Goal: Complete application form: Complete application form

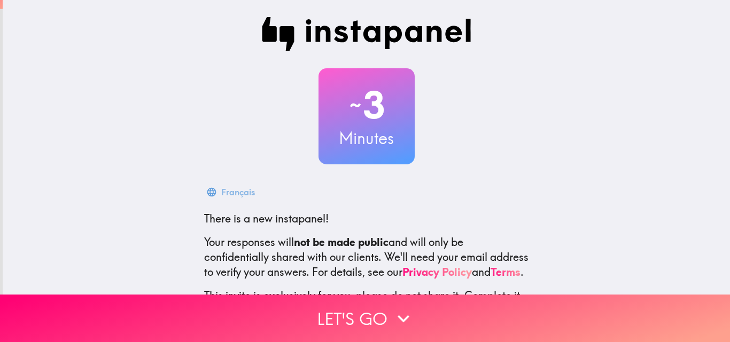
scroll to position [102, 0]
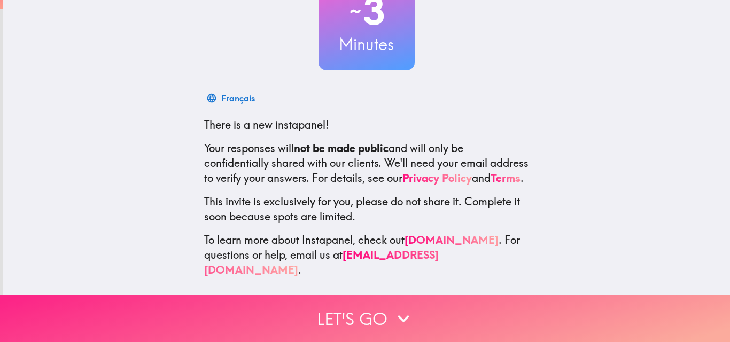
click at [369, 314] on button "Let's go" at bounding box center [365, 319] width 730 height 48
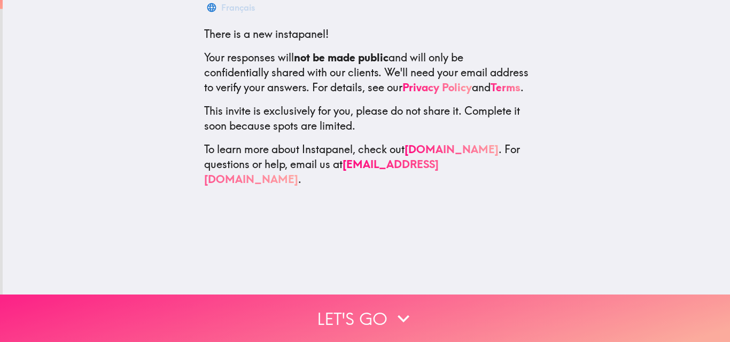
scroll to position [0, 0]
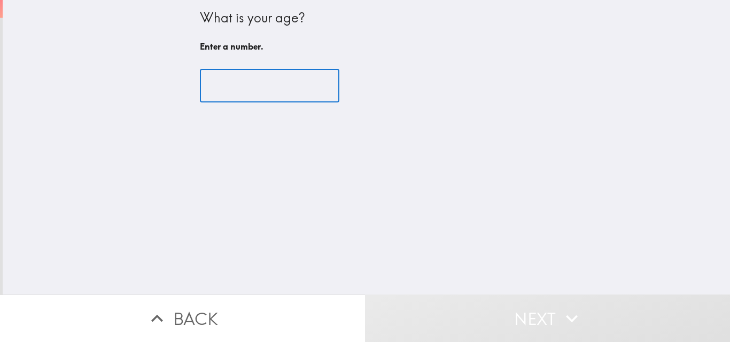
click at [231, 91] on input "number" at bounding box center [269, 85] width 139 height 33
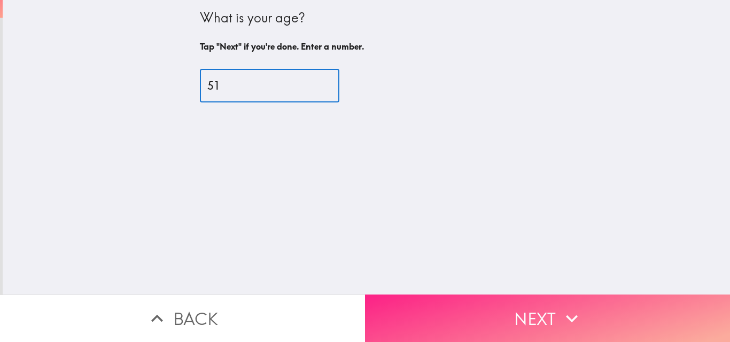
type input "51"
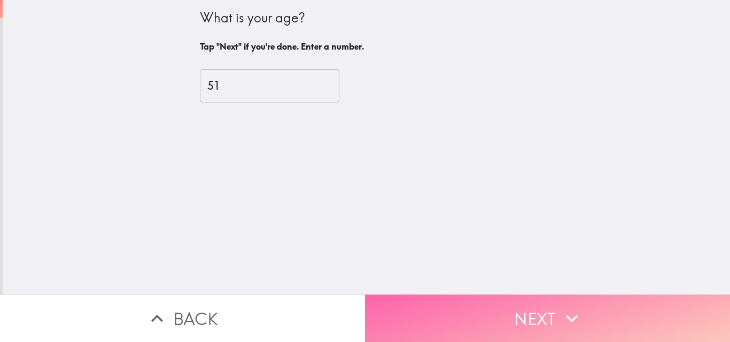
click at [489, 306] on button "Next" at bounding box center [547, 319] width 365 height 48
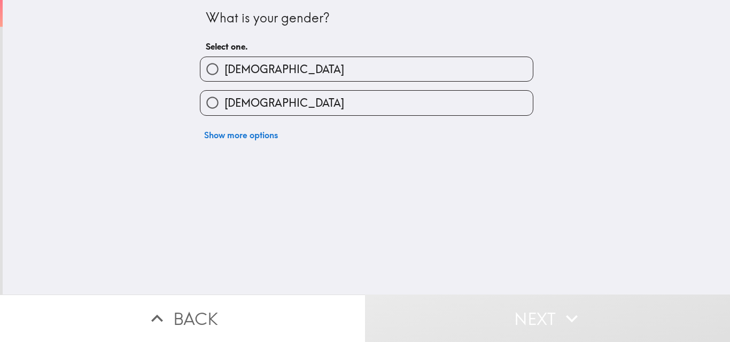
click at [230, 73] on span "[DEMOGRAPHIC_DATA]" at bounding box center [284, 69] width 120 height 15
click at [224, 73] on input "[DEMOGRAPHIC_DATA]" at bounding box center [212, 69] width 24 height 24
radio input "true"
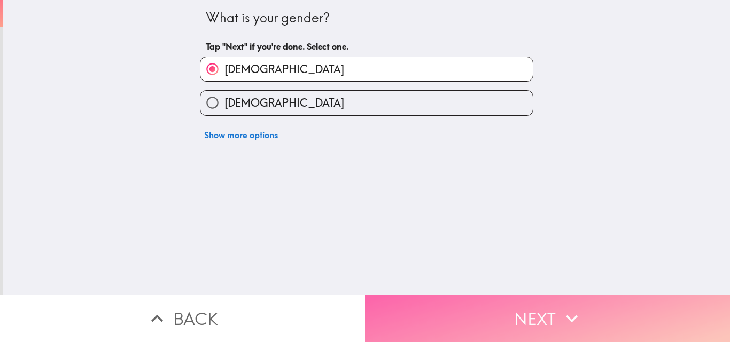
click at [476, 307] on button "Next" at bounding box center [547, 319] width 365 height 48
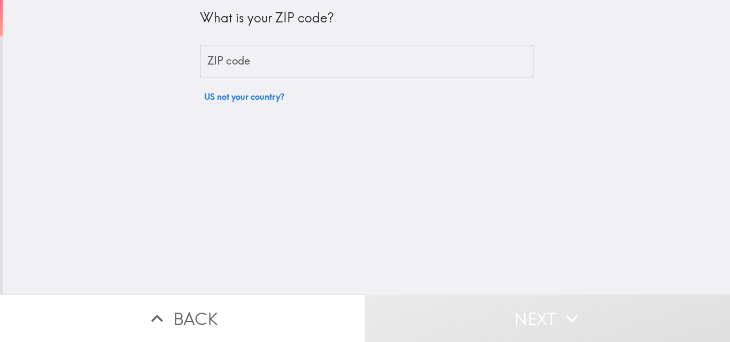
click at [251, 59] on input "ZIP code" at bounding box center [366, 61] width 333 height 33
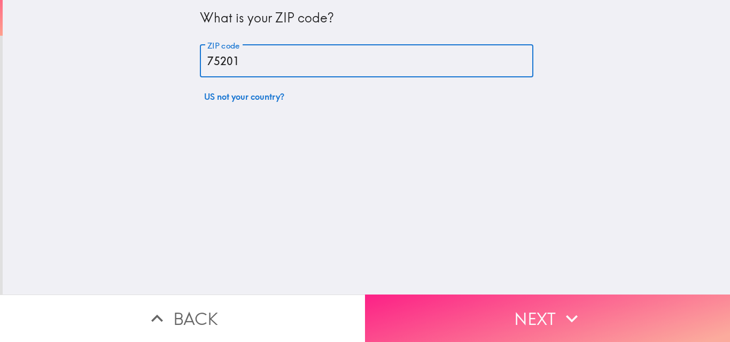
type input "75201"
click at [481, 297] on button "Next" at bounding box center [547, 319] width 365 height 48
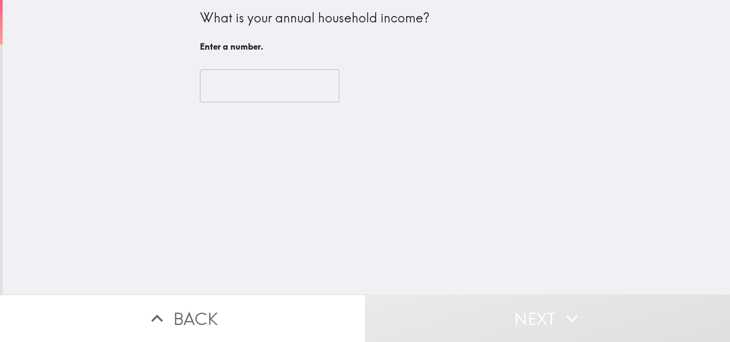
click at [253, 90] on input "number" at bounding box center [269, 85] width 139 height 33
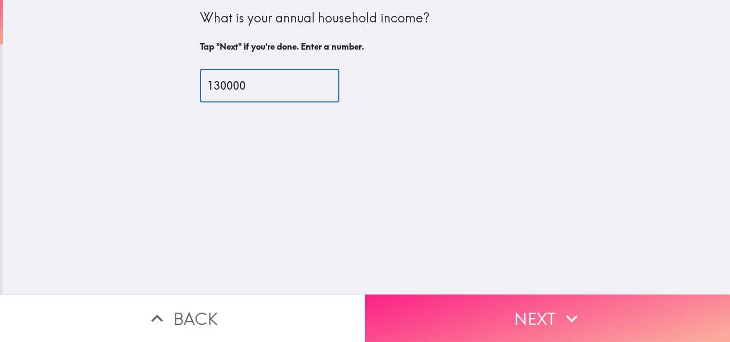
type input "130000"
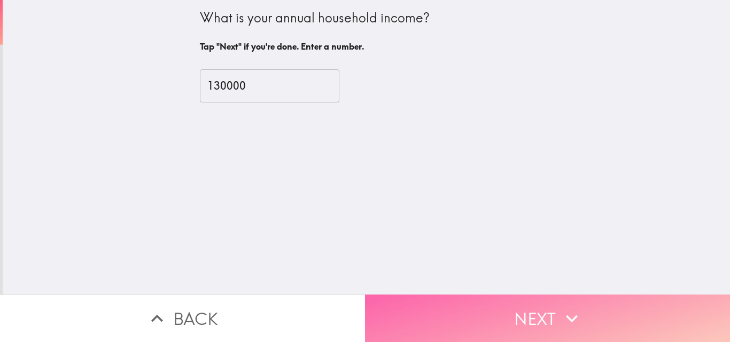
click at [551, 315] on button "Next" at bounding box center [547, 319] width 365 height 48
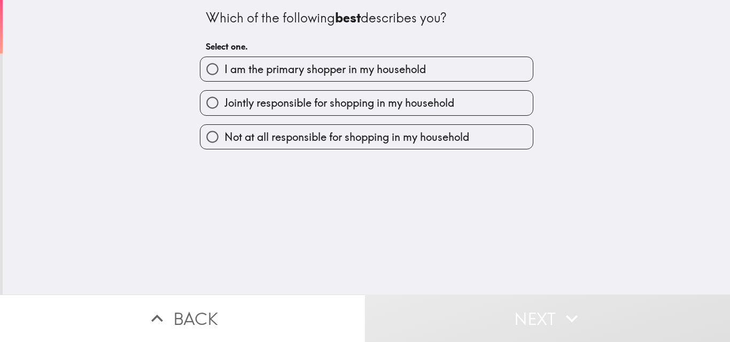
click at [286, 68] on span "I am the primary shopper in my household" at bounding box center [324, 69] width 201 height 15
click at [224, 68] on input "I am the primary shopper in my household" at bounding box center [212, 69] width 24 height 24
radio input "true"
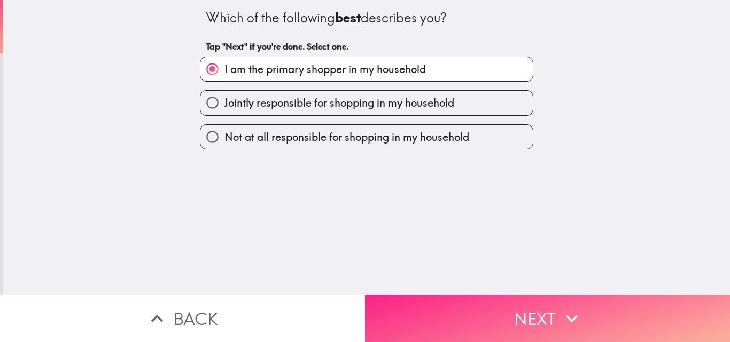
click at [494, 304] on button "Next" at bounding box center [547, 319] width 365 height 48
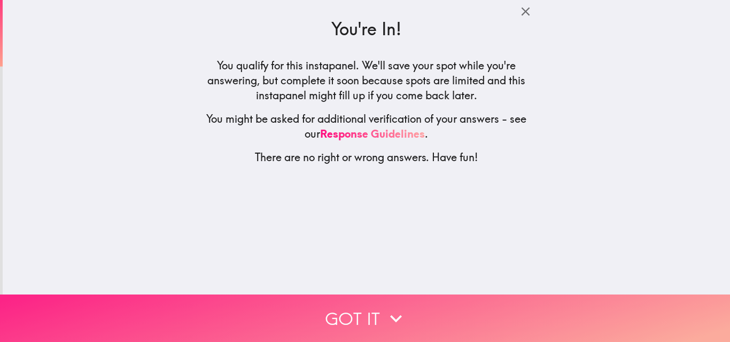
click at [372, 308] on button "Got it" at bounding box center [365, 319] width 730 height 48
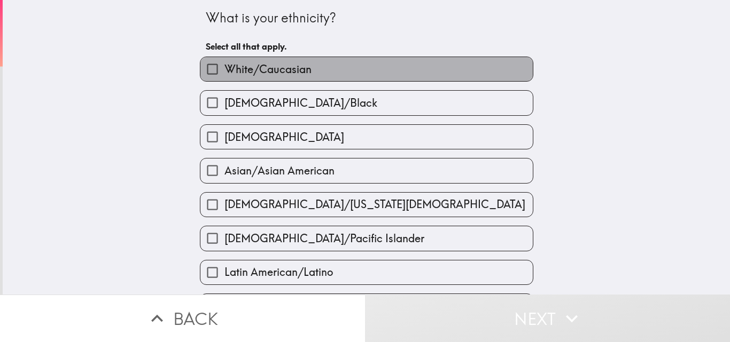
click at [267, 70] on span "White/Caucasian" at bounding box center [267, 69] width 87 height 15
click at [224, 70] on input "White/Caucasian" at bounding box center [212, 69] width 24 height 24
checkbox input "true"
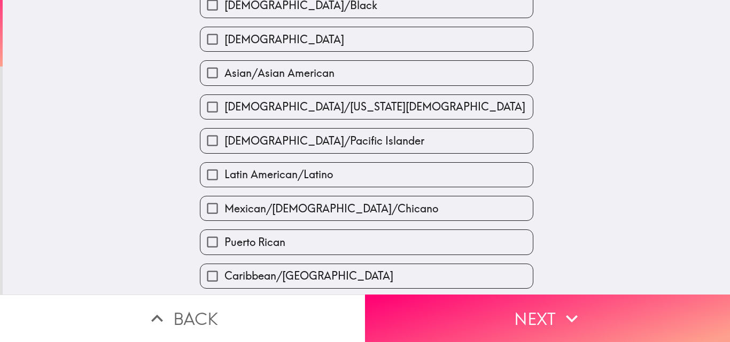
scroll to position [214, 0]
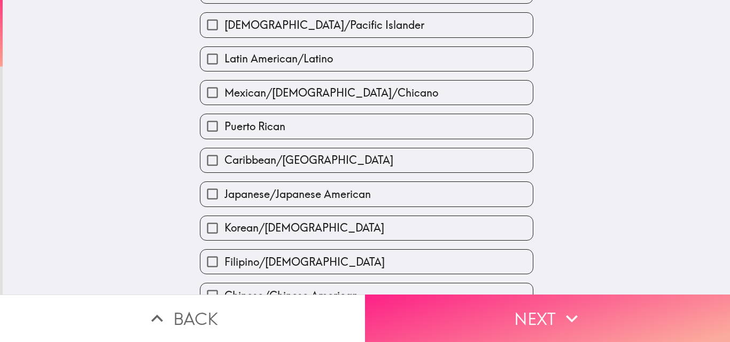
click at [513, 317] on button "Next" at bounding box center [547, 319] width 365 height 48
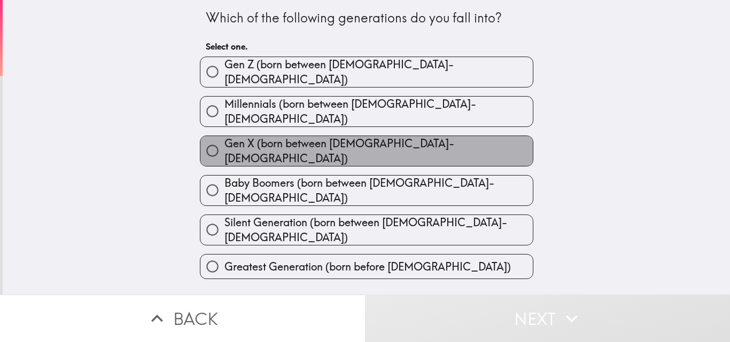
click at [344, 136] on span "Gen X (born between [DEMOGRAPHIC_DATA]-[DEMOGRAPHIC_DATA])" at bounding box center [378, 151] width 308 height 30
click at [224, 139] on input "Gen X (born between [DEMOGRAPHIC_DATA]-[DEMOGRAPHIC_DATA])" at bounding box center [212, 151] width 24 height 24
radio input "true"
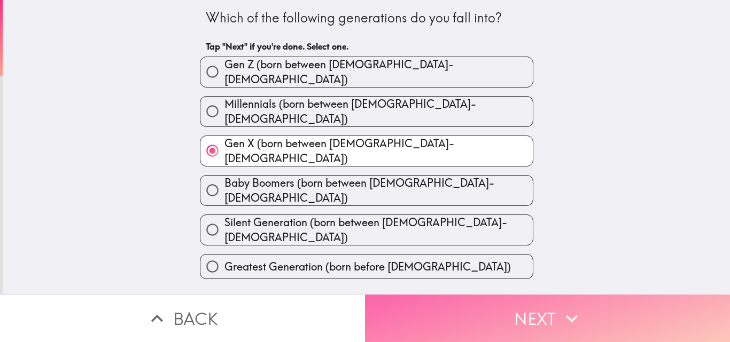
click at [506, 305] on button "Next" at bounding box center [547, 319] width 365 height 48
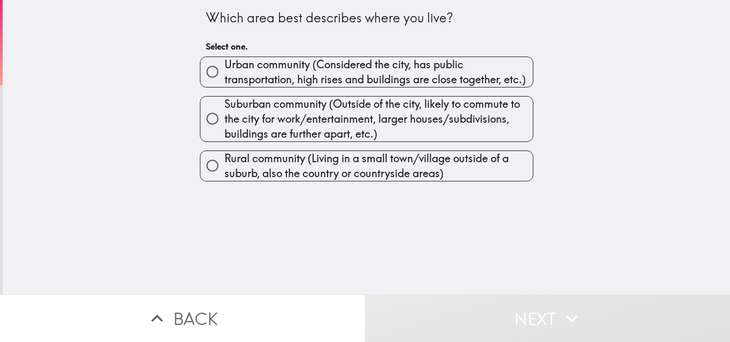
click at [309, 71] on span "Urban community (Considered the city, has public transportation, high rises and…" at bounding box center [378, 72] width 308 height 30
click at [224, 71] on input "Urban community (Considered the city, has public transportation, high rises and…" at bounding box center [212, 72] width 24 height 24
radio input "true"
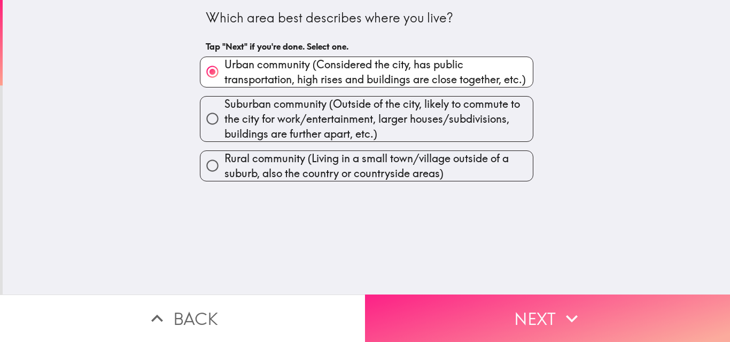
click at [527, 308] on button "Next" at bounding box center [547, 319] width 365 height 48
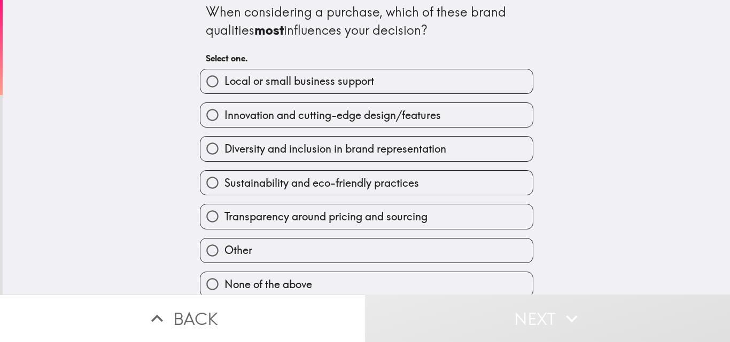
scroll to position [17, 0]
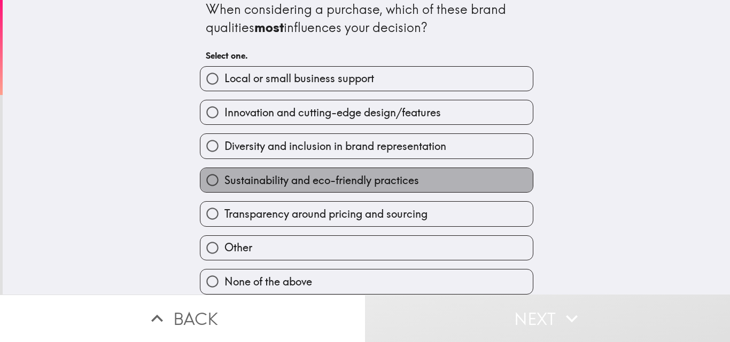
click at [301, 173] on span "Sustainability and eco-friendly practices" at bounding box center [321, 180] width 194 height 15
click at [224, 171] on input "Sustainability and eco-friendly practices" at bounding box center [212, 180] width 24 height 24
radio input "true"
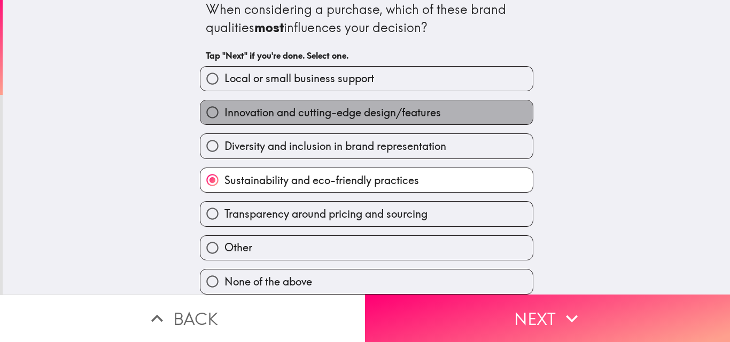
click at [297, 108] on span "Innovation and cutting-edge design/features" at bounding box center [332, 112] width 216 height 15
click at [224, 108] on input "Innovation and cutting-edge design/features" at bounding box center [212, 112] width 24 height 24
radio input "true"
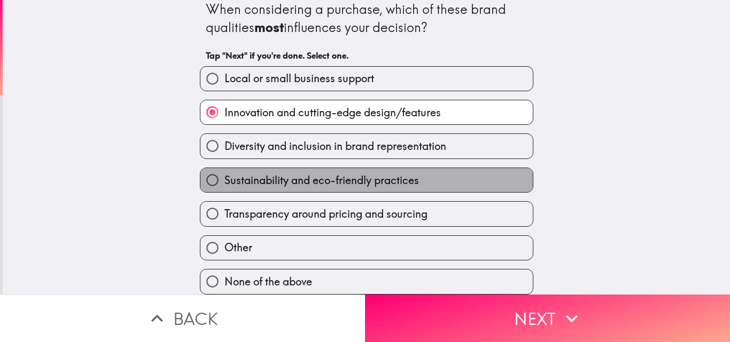
click at [315, 173] on span "Sustainability and eco-friendly practices" at bounding box center [321, 180] width 194 height 15
click at [224, 169] on input "Sustainability and eco-friendly practices" at bounding box center [212, 180] width 24 height 24
radio input "true"
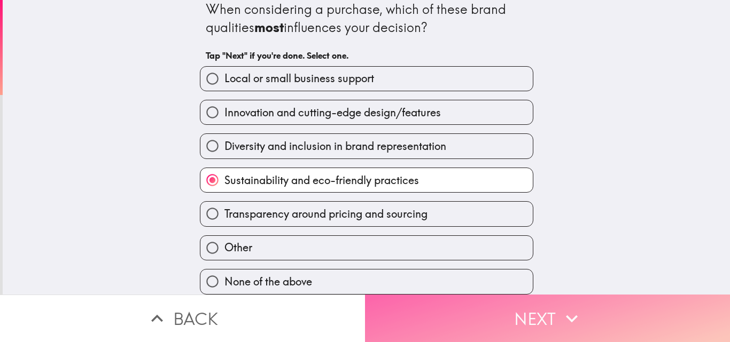
drag, startPoint x: 554, startPoint y: 306, endPoint x: 551, endPoint y: 290, distance: 16.9
click at [553, 306] on button "Next" at bounding box center [547, 319] width 365 height 48
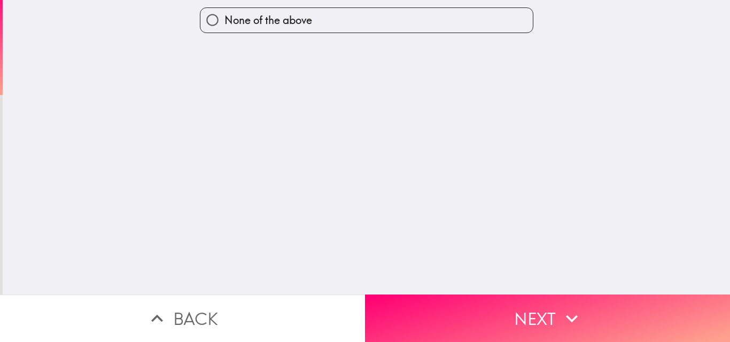
scroll to position [0, 0]
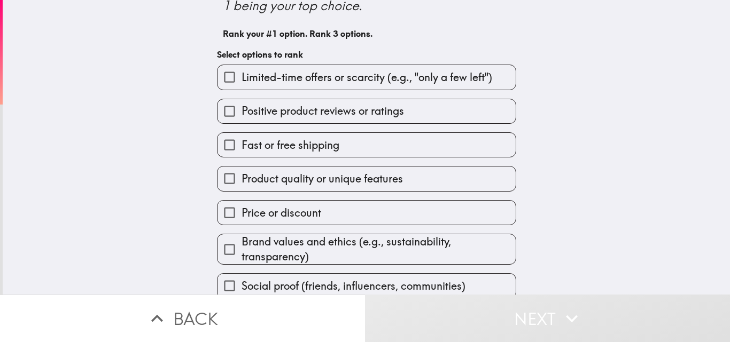
scroll to position [79, 0]
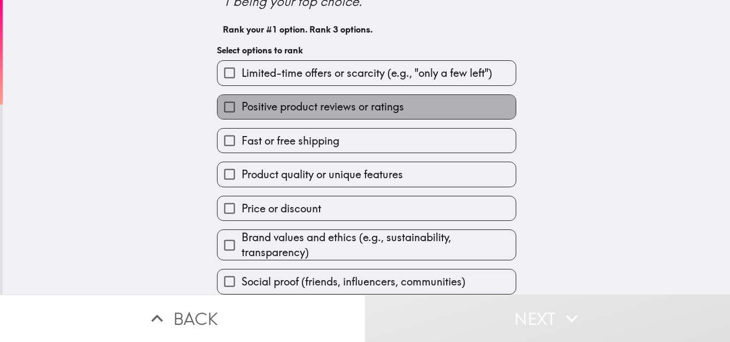
click at [384, 104] on span "Positive product reviews or ratings" at bounding box center [322, 106] width 162 height 15
click at [241, 104] on input "Positive product reviews or ratings" at bounding box center [229, 107] width 24 height 24
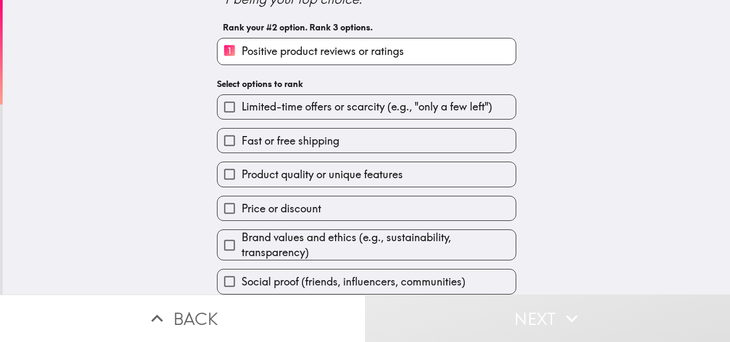
scroll to position [81, 0]
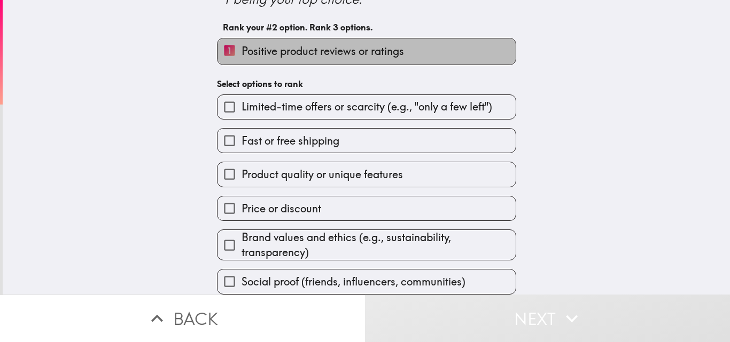
click at [308, 45] on span "Positive product reviews or ratings" at bounding box center [322, 51] width 162 height 15
click at [241, 45] on input "1 Positive product reviews or ratings" at bounding box center [229, 51] width 24 height 26
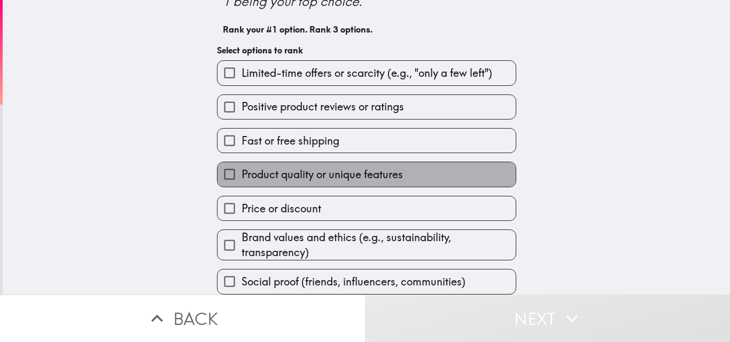
click at [313, 167] on span "Product quality or unique features" at bounding box center [321, 174] width 161 height 15
click at [241, 166] on input "Product quality or unique features" at bounding box center [229, 174] width 24 height 24
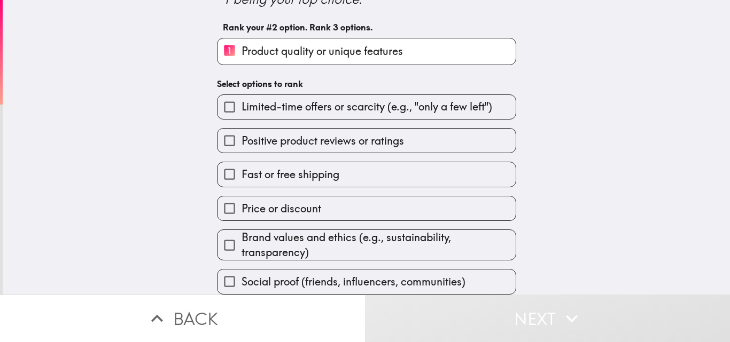
scroll to position [81, 0]
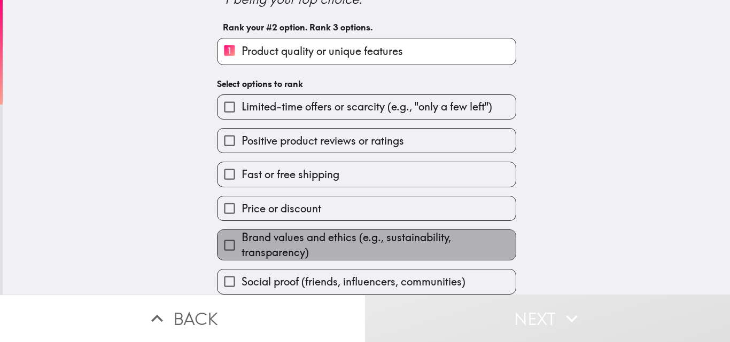
click at [317, 242] on span "Brand values and ethics (e.g., sustainability, transparency)" at bounding box center [378, 245] width 274 height 30
click at [241, 242] on input "Brand values and ethics (e.g., sustainability, transparency)" at bounding box center [229, 245] width 24 height 24
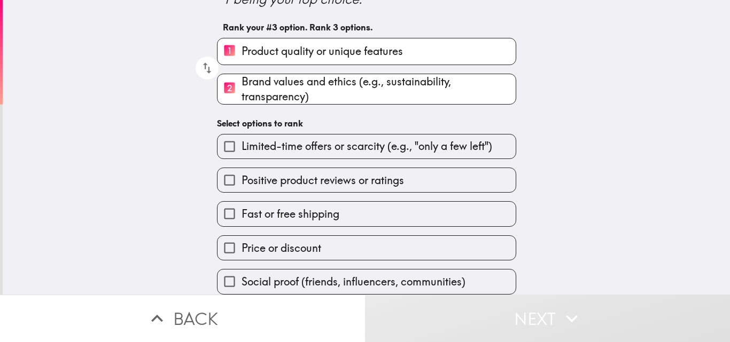
click at [330, 177] on span "Positive product reviews or ratings" at bounding box center [322, 180] width 162 height 15
click at [241, 177] on input "Positive product reviews or ratings" at bounding box center [229, 180] width 24 height 24
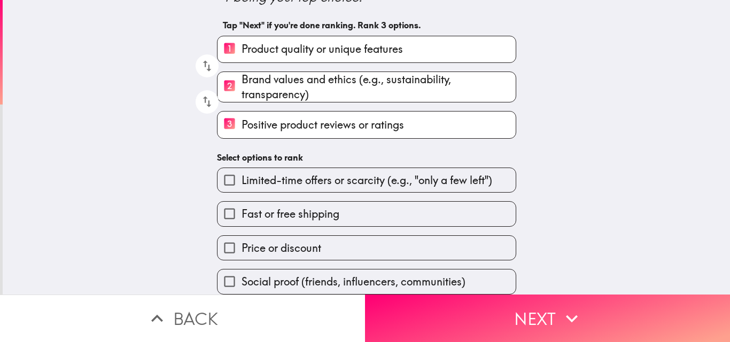
scroll to position [83, 0]
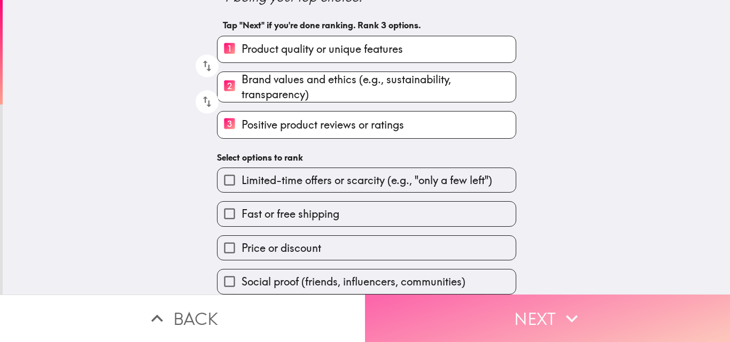
click at [529, 312] on button "Next" at bounding box center [547, 319] width 365 height 48
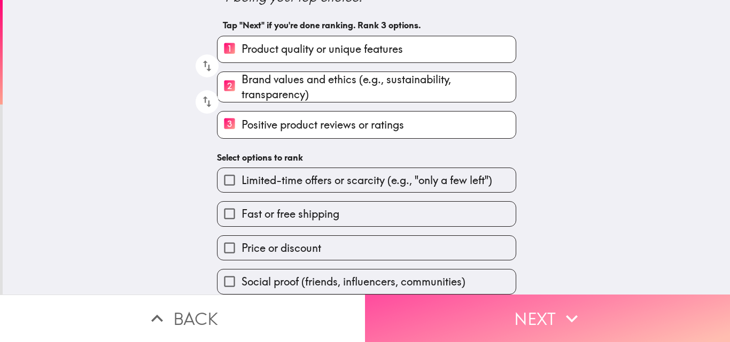
scroll to position [0, 0]
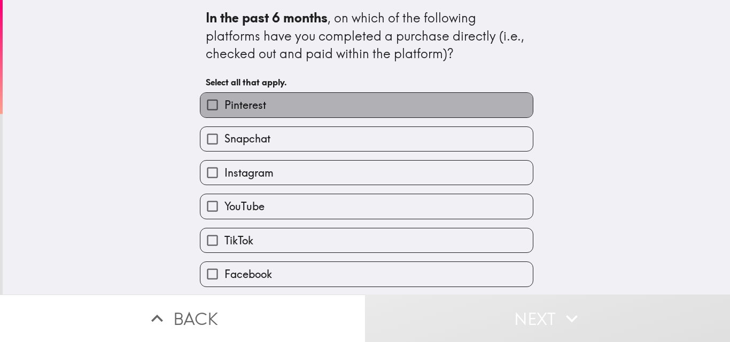
click at [268, 99] on label "Pinterest" at bounding box center [366, 105] width 332 height 24
click at [224, 99] on input "Pinterest" at bounding box center [212, 105] width 24 height 24
checkbox input "true"
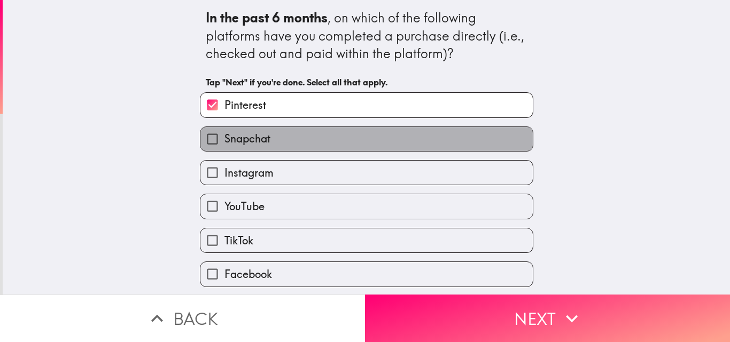
drag, startPoint x: 255, startPoint y: 139, endPoint x: 255, endPoint y: 153, distance: 13.9
click at [255, 142] on span "Snapchat" at bounding box center [247, 138] width 46 height 15
click at [224, 142] on input "Snapchat" at bounding box center [212, 139] width 24 height 24
checkbox input "true"
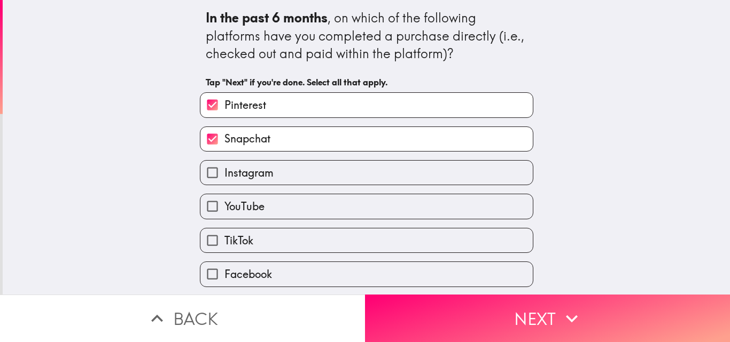
drag, startPoint x: 259, startPoint y: 179, endPoint x: 259, endPoint y: 189, distance: 10.1
click at [259, 179] on span "Instagram" at bounding box center [248, 173] width 49 height 15
click at [224, 179] on input "Instagram" at bounding box center [212, 173] width 24 height 24
checkbox input "true"
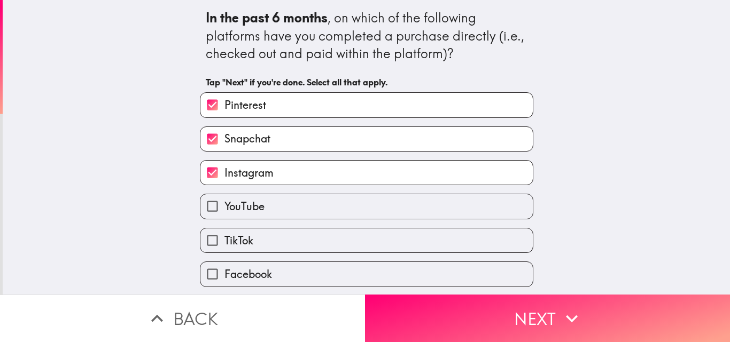
click at [254, 216] on label "YouTube" at bounding box center [366, 206] width 332 height 24
click at [224, 216] on input "YouTube" at bounding box center [212, 206] width 24 height 24
checkbox input "true"
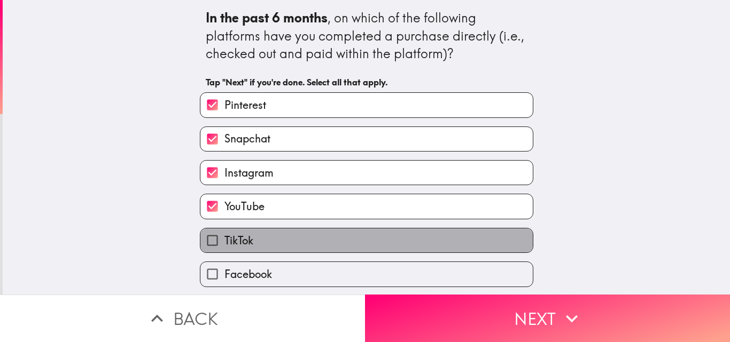
click at [250, 237] on label "TikTok" at bounding box center [366, 241] width 332 height 24
click at [224, 237] on input "TikTok" at bounding box center [212, 241] width 24 height 24
checkbox input "true"
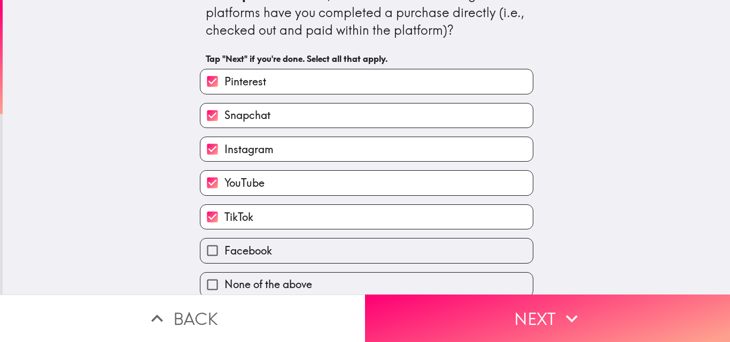
scroll to position [34, 0]
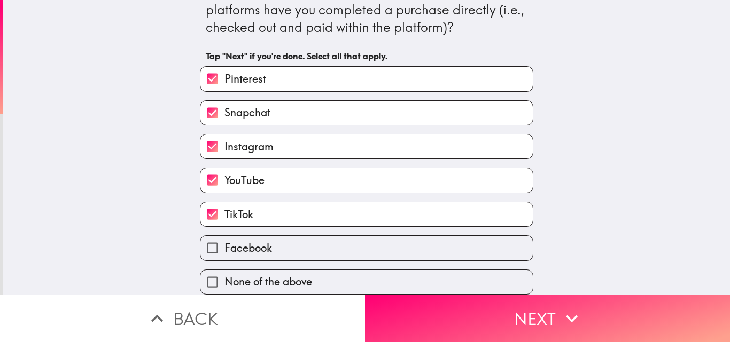
click at [242, 241] on span "Facebook" at bounding box center [248, 248] width 48 height 15
click at [224, 236] on input "Facebook" at bounding box center [212, 248] width 24 height 24
checkbox input "true"
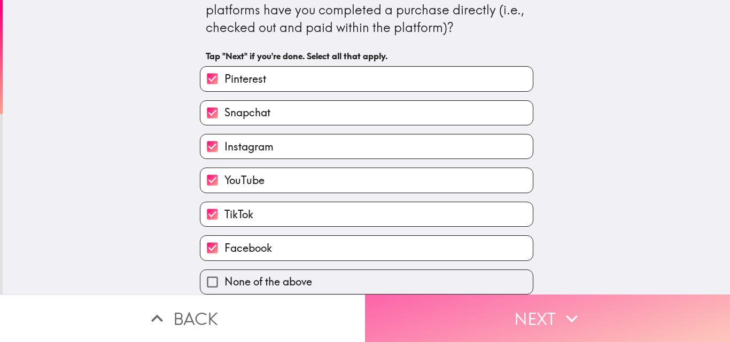
click at [520, 308] on button "Next" at bounding box center [547, 319] width 365 height 48
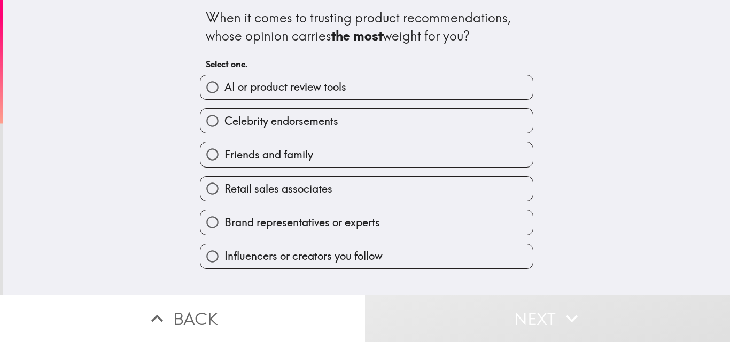
click at [368, 213] on label "Brand representatives or experts" at bounding box center [366, 222] width 332 height 24
click at [224, 213] on input "Brand representatives or experts" at bounding box center [212, 222] width 24 height 24
radio input "true"
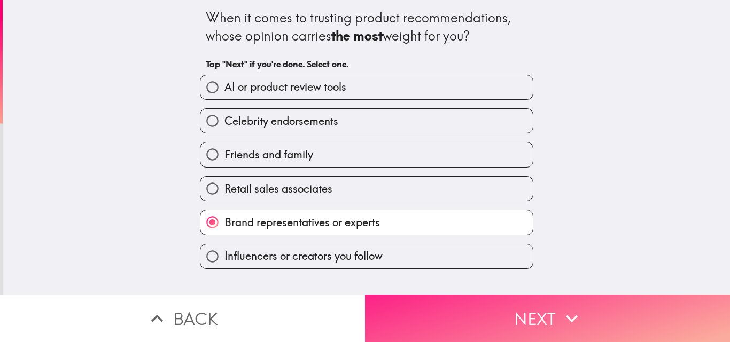
click at [511, 304] on button "Next" at bounding box center [547, 319] width 365 height 48
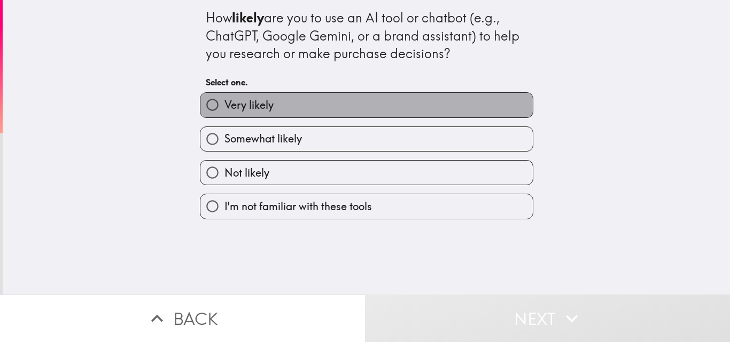
click at [286, 106] on label "Very likely" at bounding box center [366, 105] width 332 height 24
click at [224, 106] on input "Very likely" at bounding box center [212, 105] width 24 height 24
radio input "true"
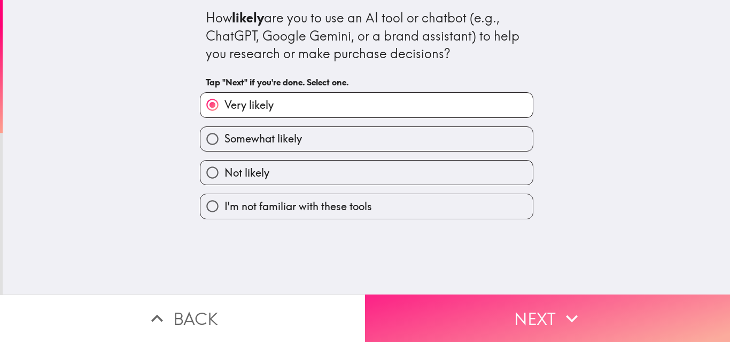
click at [550, 310] on button "Next" at bounding box center [547, 319] width 365 height 48
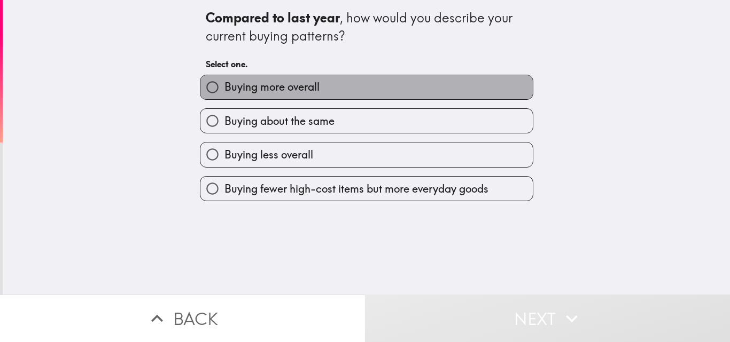
click at [296, 93] on span "Buying more overall" at bounding box center [271, 87] width 95 height 15
click at [224, 93] on input "Buying more overall" at bounding box center [212, 87] width 24 height 24
radio input "true"
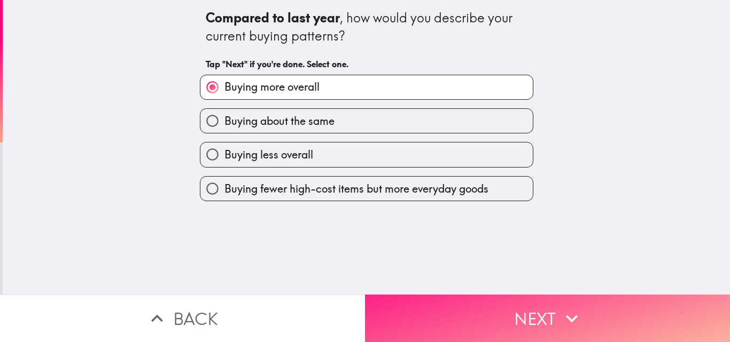
click at [552, 306] on button "Next" at bounding box center [547, 319] width 365 height 48
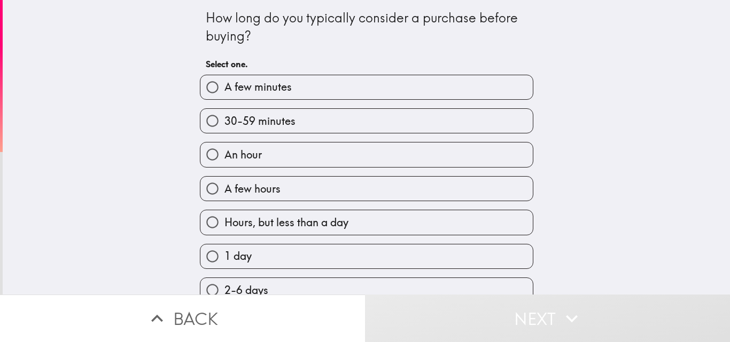
click at [263, 95] on label "A few minutes" at bounding box center [366, 87] width 332 height 24
click at [224, 95] on input "A few minutes" at bounding box center [212, 87] width 24 height 24
radio input "true"
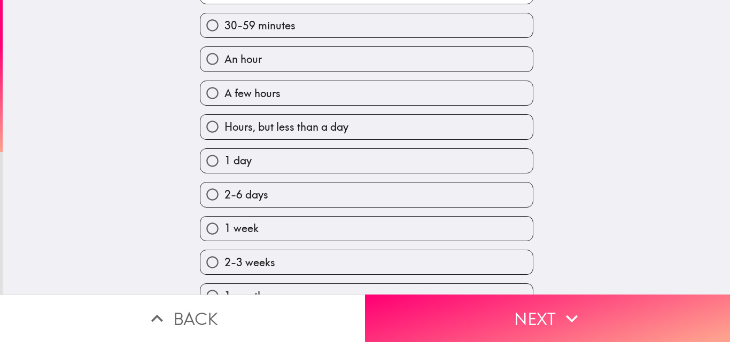
scroll to position [107, 0]
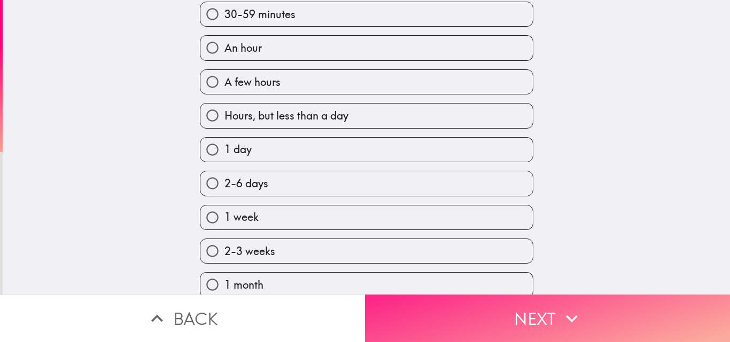
drag, startPoint x: 517, startPoint y: 321, endPoint x: 520, endPoint y: 306, distance: 15.8
click at [517, 313] on button "Next" at bounding box center [547, 319] width 365 height 48
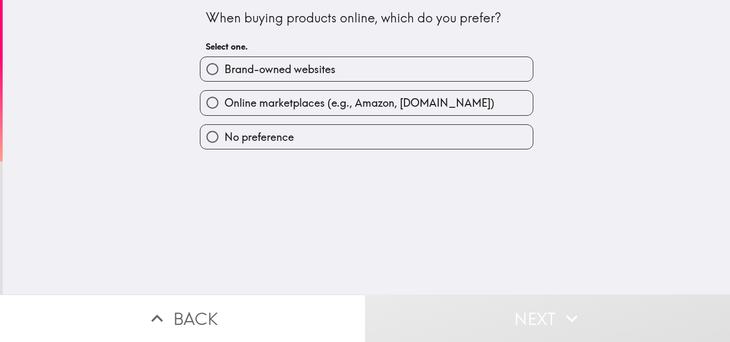
click at [282, 71] on span "Brand-owned websites" at bounding box center [279, 69] width 111 height 15
click at [224, 71] on input "Brand-owned websites" at bounding box center [212, 69] width 24 height 24
radio input "true"
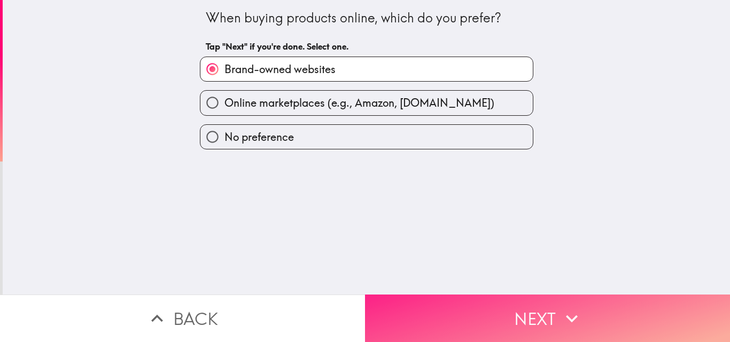
click at [514, 314] on button "Next" at bounding box center [547, 319] width 365 height 48
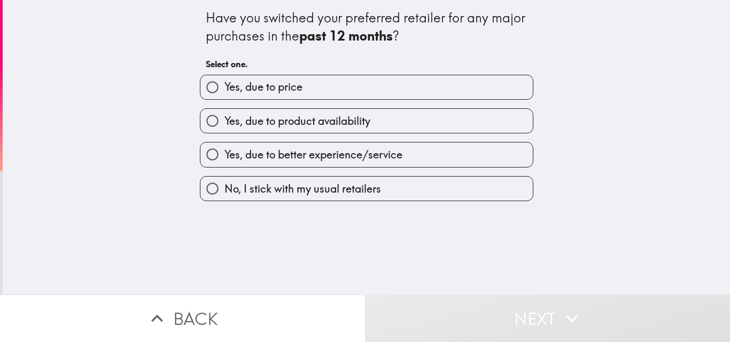
click at [320, 149] on span "Yes, due to better experience/service" at bounding box center [313, 154] width 178 height 15
click at [224, 149] on input "Yes, due to better experience/service" at bounding box center [212, 155] width 24 height 24
radio input "true"
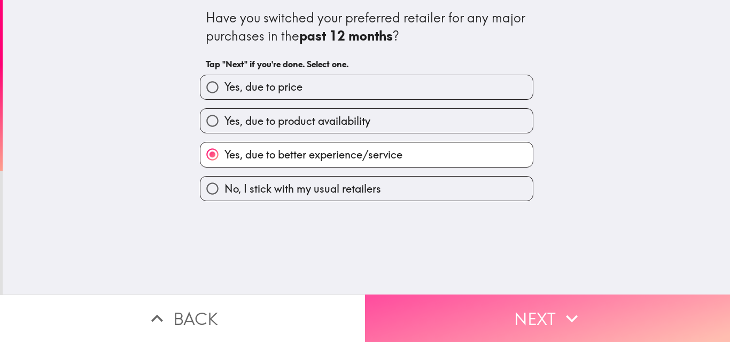
drag, startPoint x: 508, startPoint y: 319, endPoint x: 493, endPoint y: 247, distance: 74.2
click at [507, 317] on button "Next" at bounding box center [547, 319] width 365 height 48
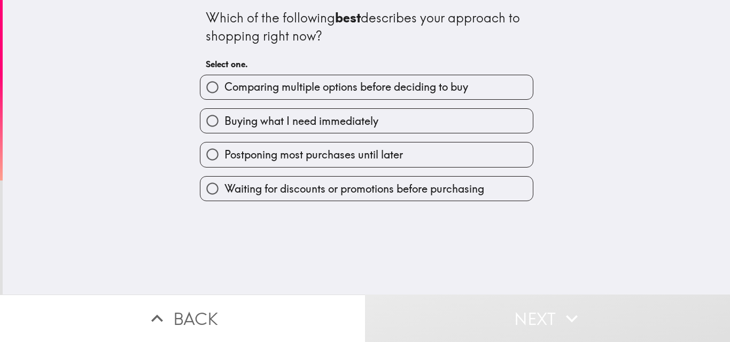
click at [288, 121] on span "Buying what I need immediately" at bounding box center [301, 121] width 154 height 15
click at [224, 121] on input "Buying what I need immediately" at bounding box center [212, 121] width 24 height 24
radio input "true"
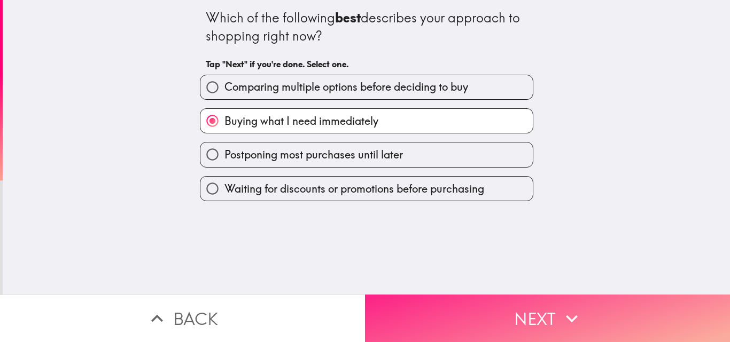
click at [520, 304] on button "Next" at bounding box center [547, 319] width 365 height 48
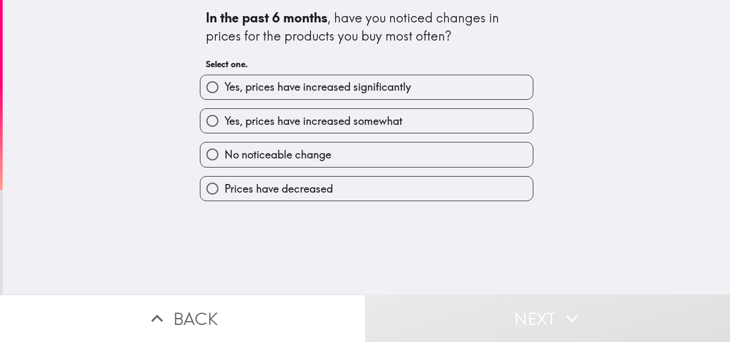
click at [287, 80] on span "Yes, prices have increased significantly" at bounding box center [317, 87] width 186 height 15
click at [224, 80] on input "Yes, prices have increased significantly" at bounding box center [212, 87] width 24 height 24
radio input "true"
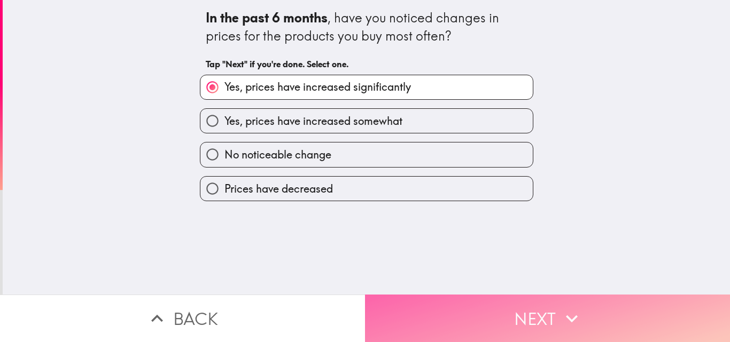
drag, startPoint x: 487, startPoint y: 306, endPoint x: 487, endPoint y: 300, distance: 6.4
click at [487, 306] on button "Next" at bounding box center [547, 319] width 365 height 48
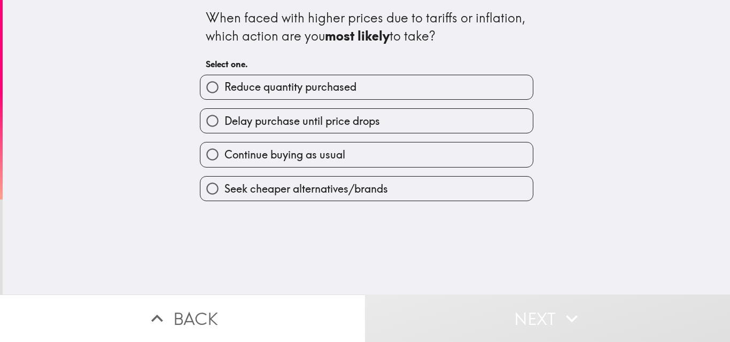
click at [362, 193] on span "Seek cheaper alternatives/brands" at bounding box center [305, 189] width 163 height 15
click at [224, 193] on input "Seek cheaper alternatives/brands" at bounding box center [212, 189] width 24 height 24
radio input "true"
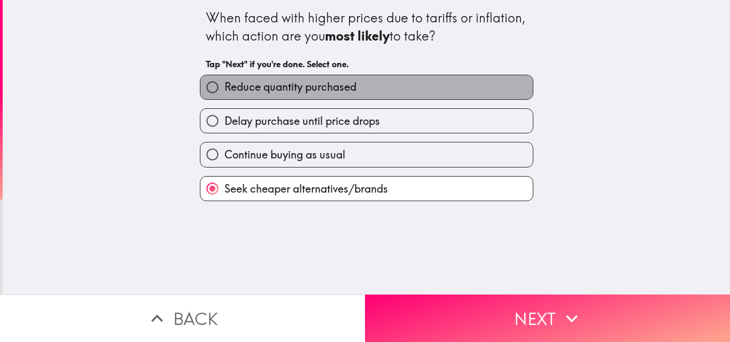
click at [334, 84] on span "Reduce quantity purchased" at bounding box center [290, 87] width 132 height 15
click at [224, 84] on input "Reduce quantity purchased" at bounding box center [212, 87] width 24 height 24
radio input "true"
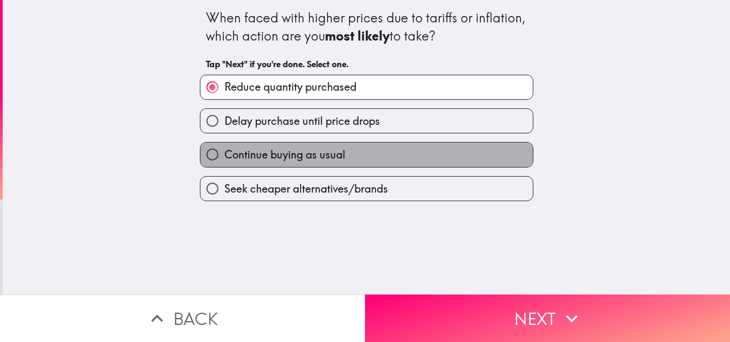
click at [353, 150] on label "Continue buying as usual" at bounding box center [366, 155] width 332 height 24
click at [224, 150] on input "Continue buying as usual" at bounding box center [212, 155] width 24 height 24
radio input "true"
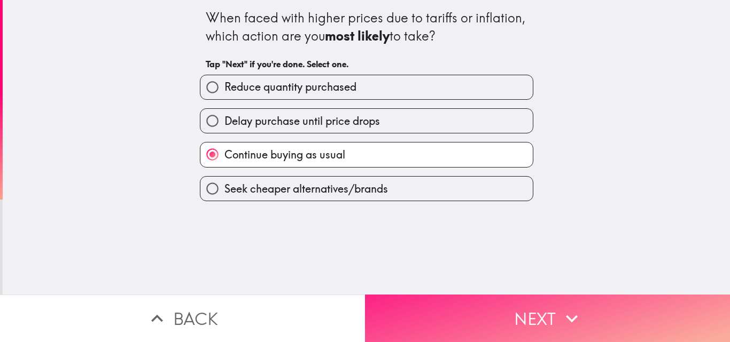
click at [501, 298] on button "Next" at bounding box center [547, 319] width 365 height 48
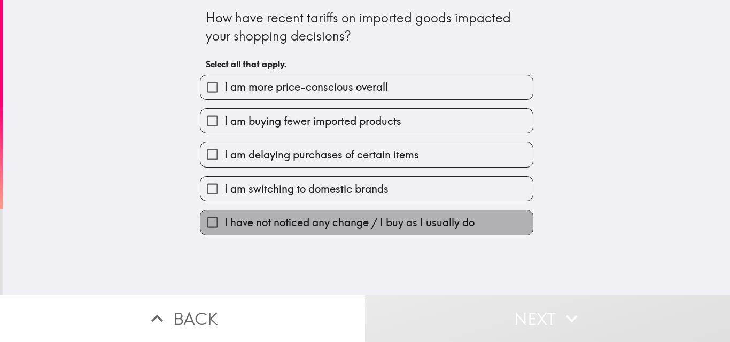
click at [273, 224] on span "I have not noticed any change / I buy as I usually do" at bounding box center [349, 222] width 250 height 15
click at [224, 224] on input "I have not noticed any change / I buy as I usually do" at bounding box center [212, 222] width 24 height 24
checkbox input "true"
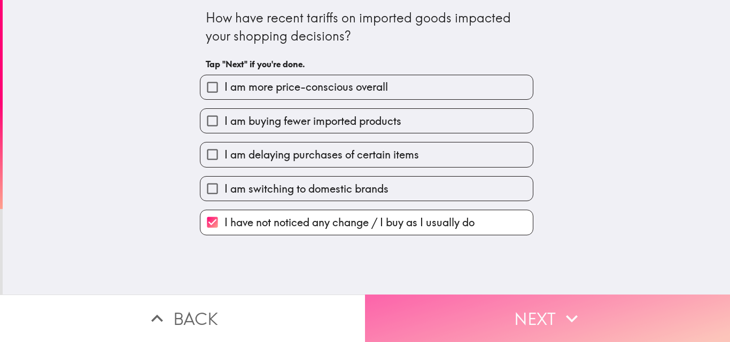
click at [489, 299] on button "Next" at bounding box center [547, 319] width 365 height 48
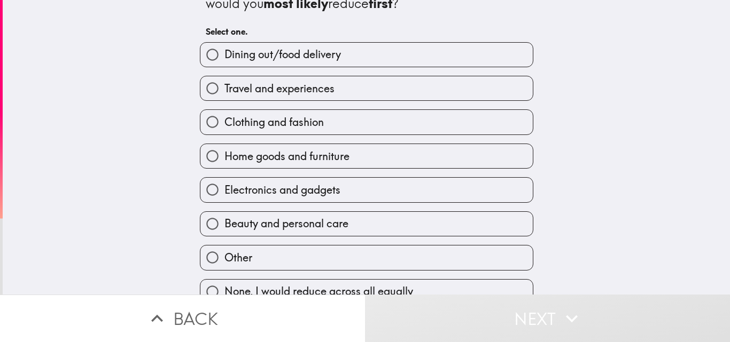
scroll to position [50, 0]
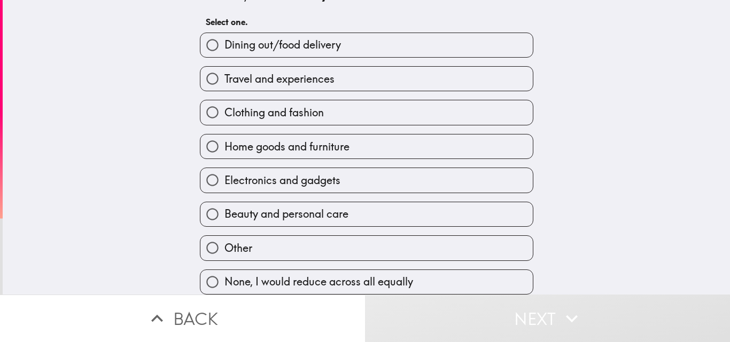
drag, startPoint x: 266, startPoint y: 76, endPoint x: 277, endPoint y: 81, distance: 12.4
click at [267, 75] on span "Travel and experiences" at bounding box center [279, 79] width 110 height 15
click at [224, 75] on input "Travel and experiences" at bounding box center [212, 79] width 24 height 24
radio input "true"
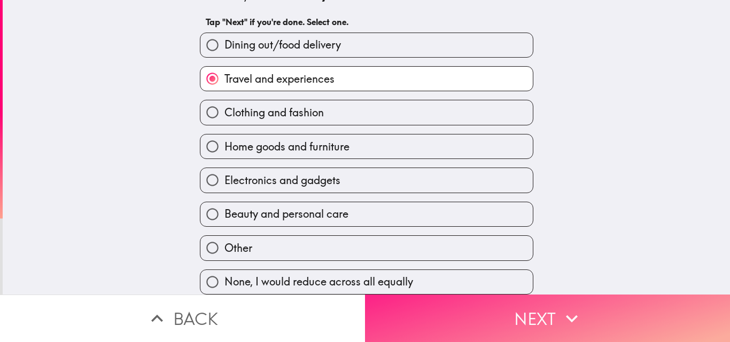
click at [513, 309] on button "Next" at bounding box center [547, 319] width 365 height 48
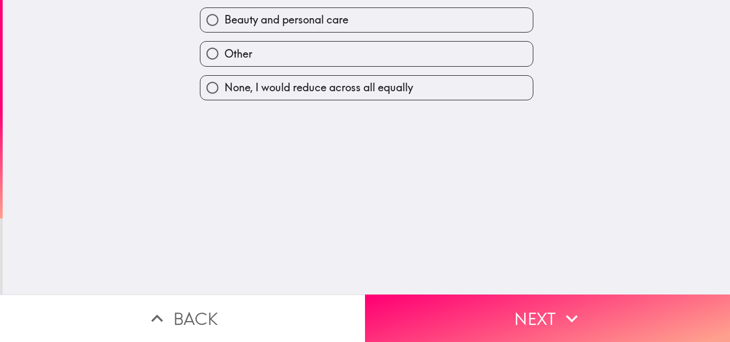
scroll to position [0, 0]
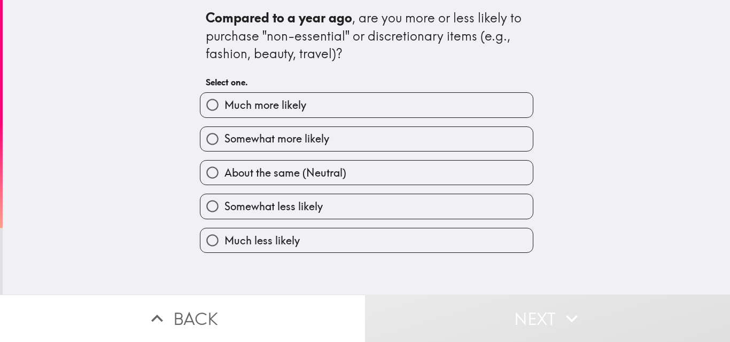
click at [298, 105] on span "Much more likely" at bounding box center [265, 105] width 82 height 15
click at [224, 105] on input "Much more likely" at bounding box center [212, 105] width 24 height 24
radio input "true"
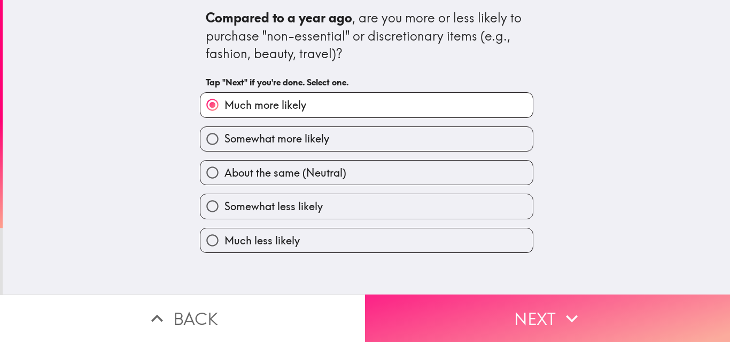
click at [554, 304] on button "Next" at bounding box center [547, 319] width 365 height 48
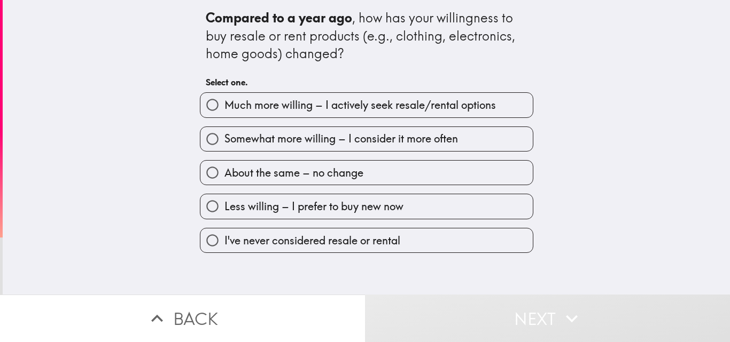
click at [323, 98] on span "Much more willing – I actively seek resale/rental options" at bounding box center [359, 105] width 271 height 15
click at [224, 98] on input "Much more willing – I actively seek resale/rental options" at bounding box center [212, 105] width 24 height 24
radio input "true"
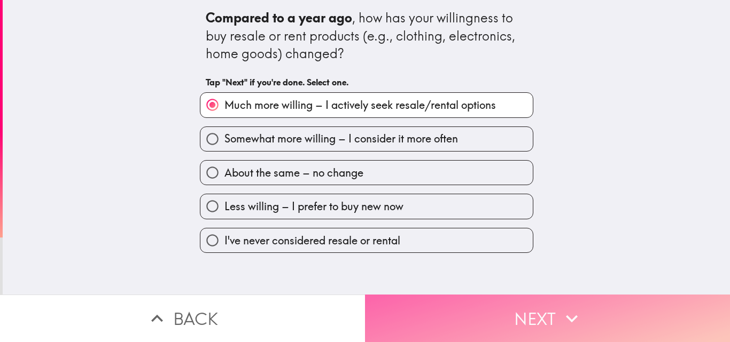
click at [519, 311] on button "Next" at bounding box center [547, 319] width 365 height 48
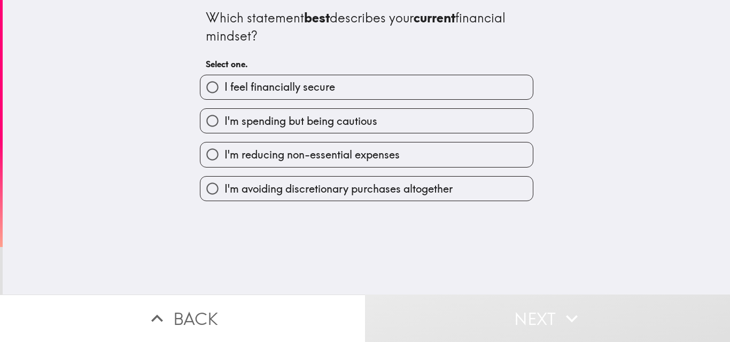
click at [285, 91] on span "I feel financially secure" at bounding box center [279, 87] width 111 height 15
click at [224, 91] on input "I feel financially secure" at bounding box center [212, 87] width 24 height 24
radio input "true"
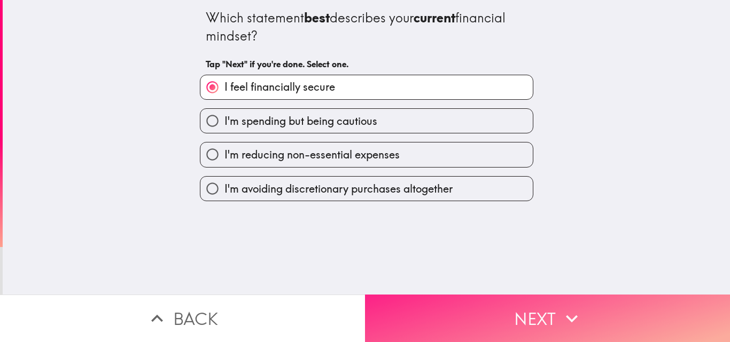
click at [503, 309] on button "Next" at bounding box center [547, 319] width 365 height 48
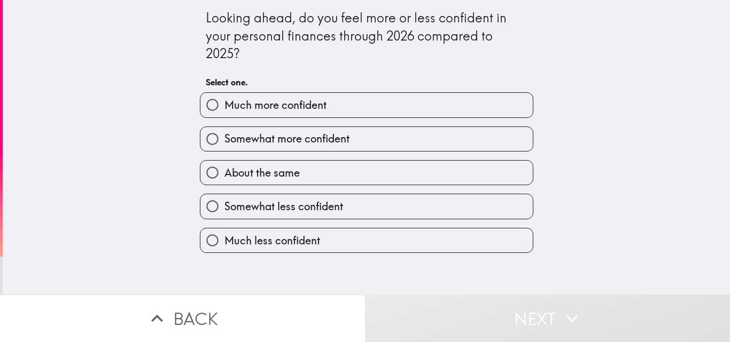
click at [289, 108] on span "Much more confident" at bounding box center [275, 105] width 102 height 15
click at [224, 108] on input "Much more confident" at bounding box center [212, 105] width 24 height 24
radio input "true"
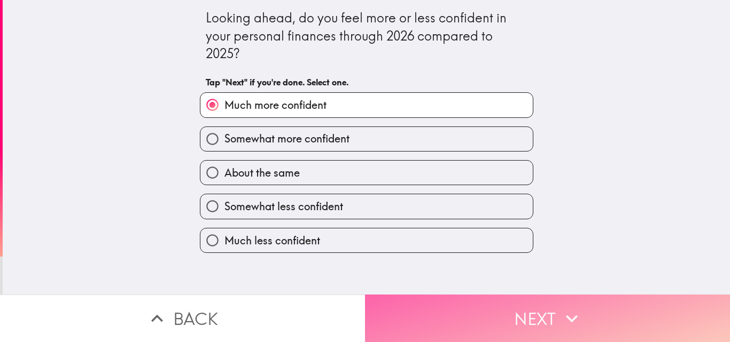
click at [484, 301] on button "Next" at bounding box center [547, 319] width 365 height 48
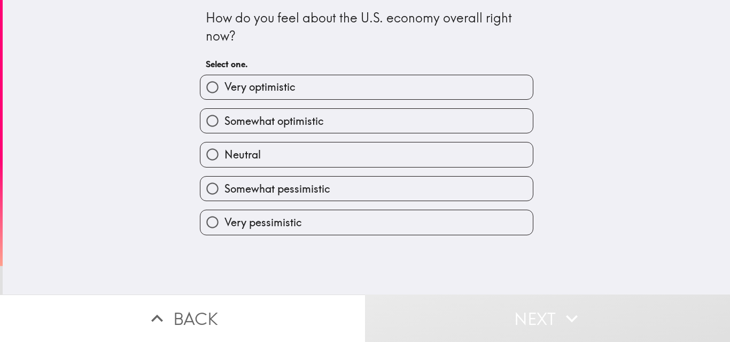
click at [296, 90] on label "Very optimistic" at bounding box center [366, 87] width 332 height 24
click at [224, 90] on input "Very optimistic" at bounding box center [212, 87] width 24 height 24
radio input "true"
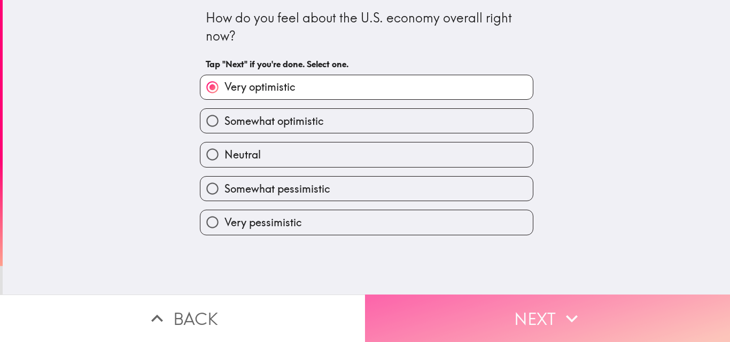
click at [533, 304] on button "Next" at bounding box center [547, 319] width 365 height 48
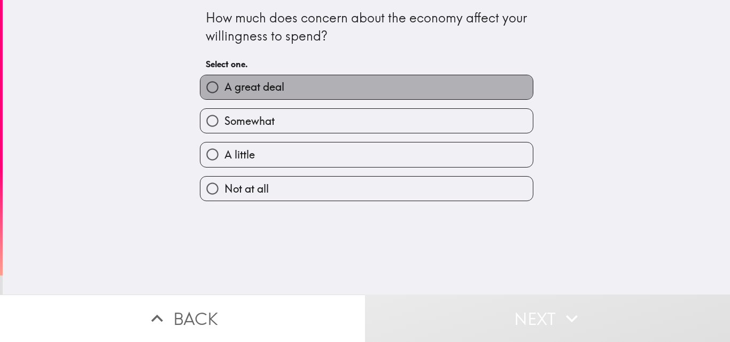
click at [289, 85] on label "A great deal" at bounding box center [366, 87] width 332 height 24
click at [224, 85] on input "A great deal" at bounding box center [212, 87] width 24 height 24
radio input "true"
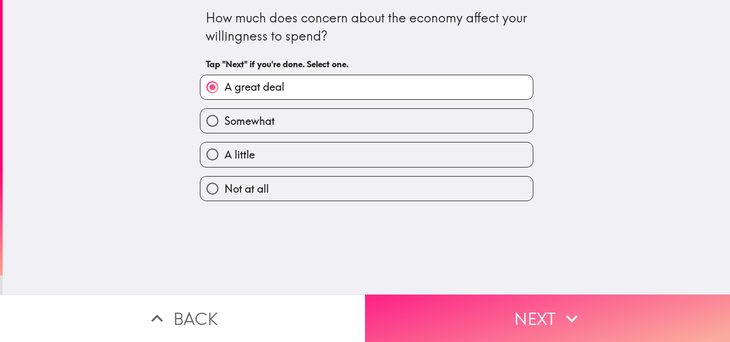
click at [530, 308] on button "Next" at bounding box center [547, 319] width 365 height 48
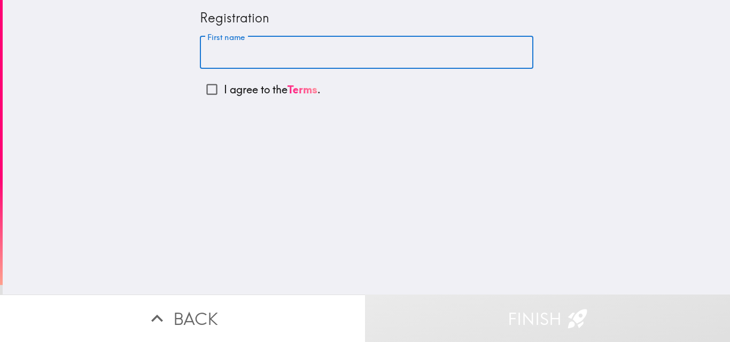
click at [243, 53] on input "First name" at bounding box center [366, 52] width 333 height 33
type input "[PERSON_NAME]"
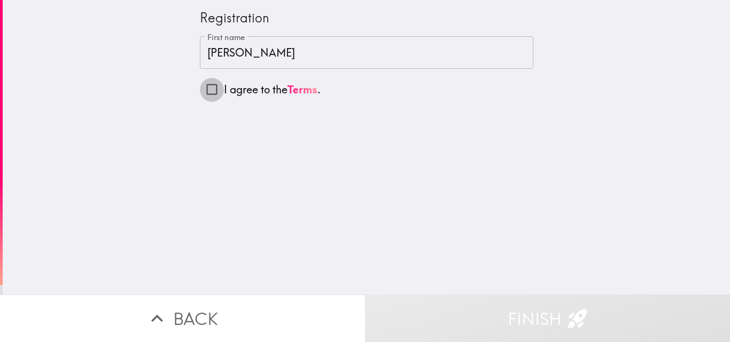
click at [205, 88] on input "I agree to the Terms ." at bounding box center [212, 89] width 24 height 24
checkbox input "true"
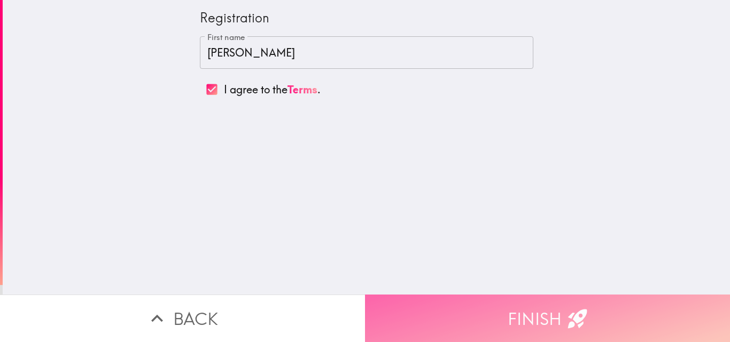
click at [534, 306] on button "Finish" at bounding box center [547, 319] width 365 height 48
